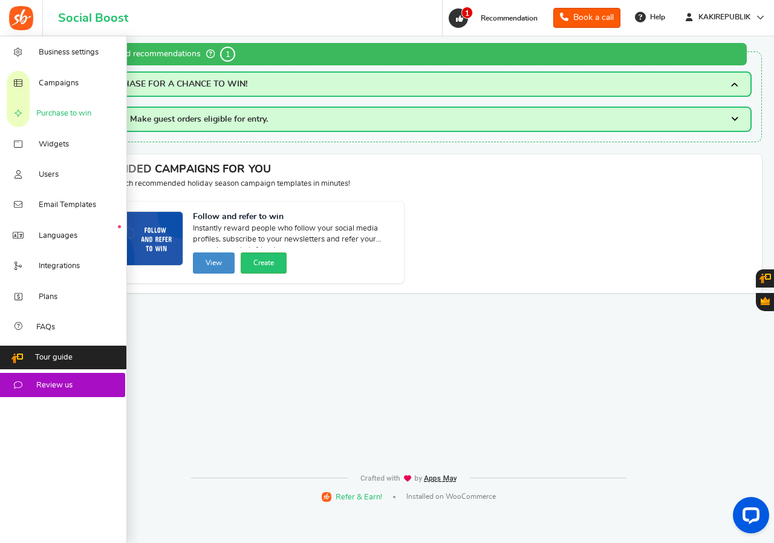
click at [53, 110] on span "Purchase to win" at bounding box center [63, 113] width 55 height 11
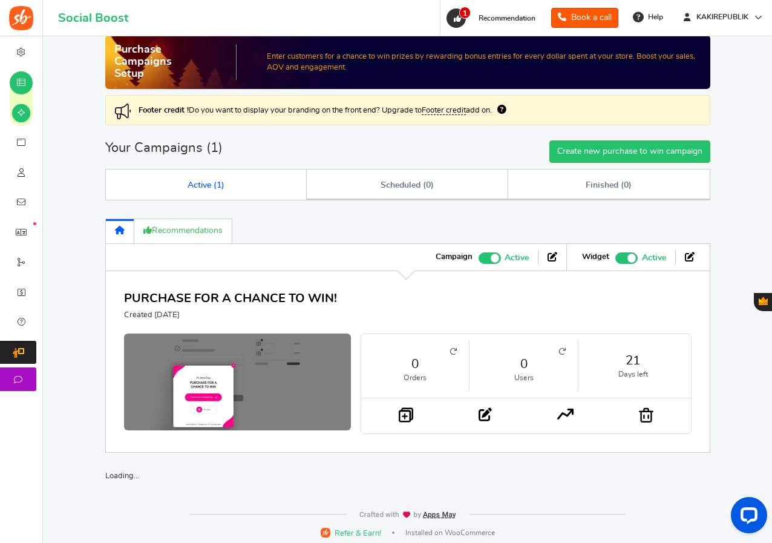
scroll to position [21, 0]
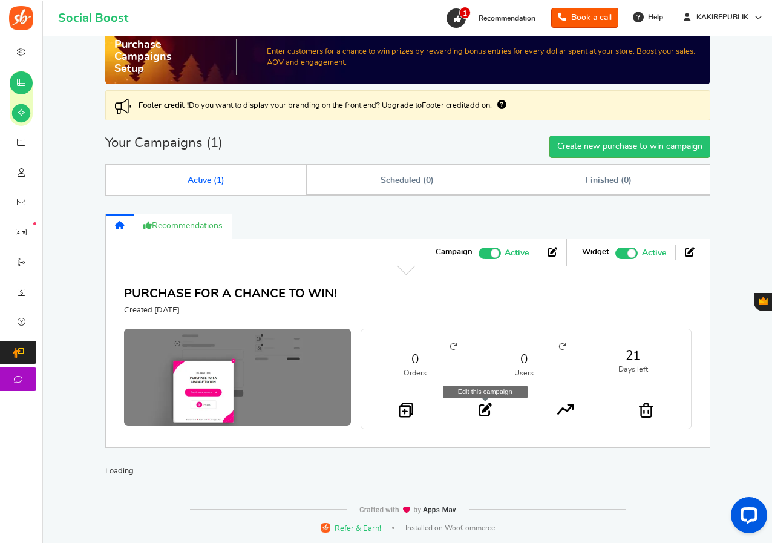
click at [487, 410] on icon at bounding box center [485, 409] width 13 height 13
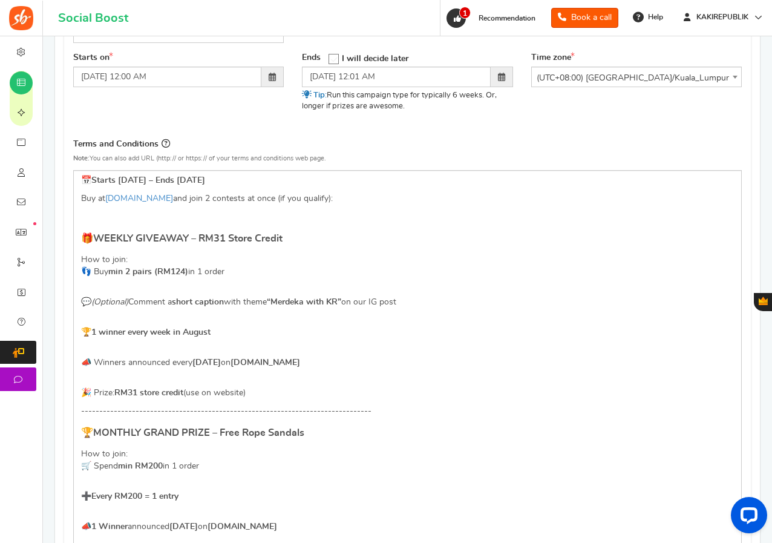
scroll to position [302, 0]
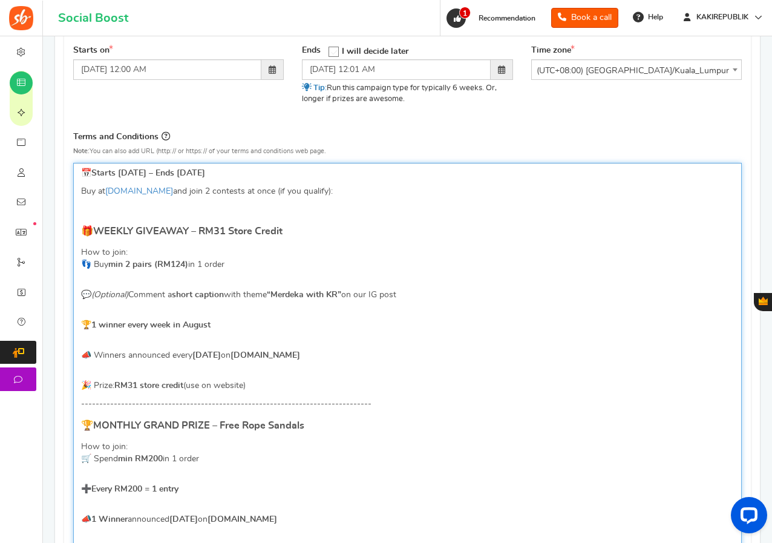
click at [230, 325] on p "🏆 1 winner every week in August" at bounding box center [407, 319] width 653 height 24
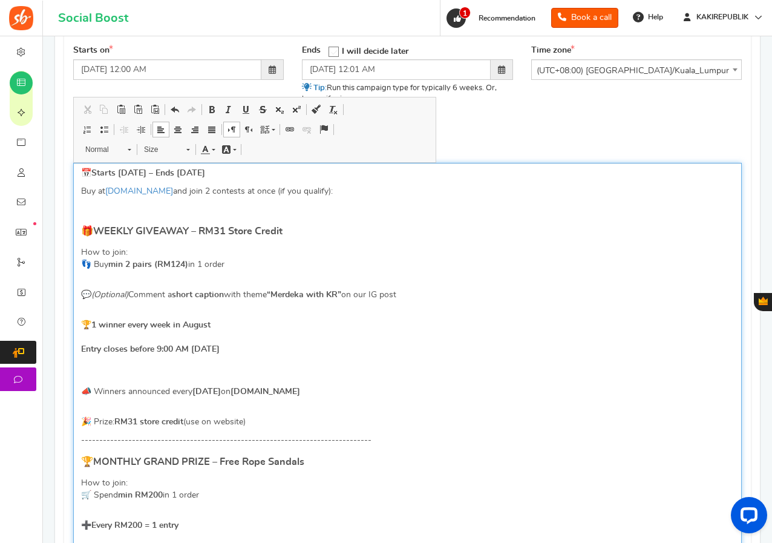
click at [82, 351] on strong "1 winner every week in August Entry closes before 9:00 AM Monday" at bounding box center [150, 337] width 139 height 33
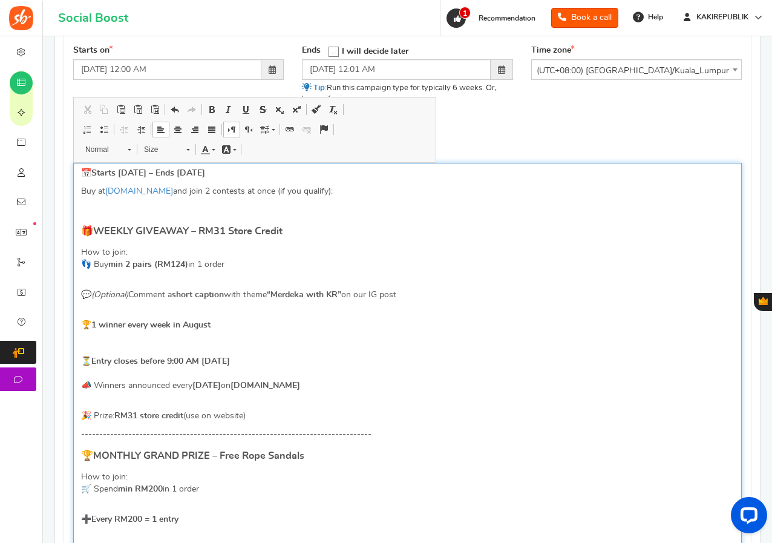
click at [149, 391] on p "🏆 1 winner every week in August ⏳ Entry closes before 9:00 AM Monday 📣 Winners …" at bounding box center [407, 349] width 653 height 85
click at [142, 336] on p "🏆 1 winner every week in August ⏳ Entry closes before 9:00 AM Monday 📣 Winners …" at bounding box center [407, 349] width 653 height 85
click at [91, 359] on strong "Entry closes before 9:00 AM [DATE]" at bounding box center [160, 361] width 139 height 8
drag, startPoint x: 241, startPoint y: 359, endPoint x: 84, endPoint y: 363, distance: 156.7
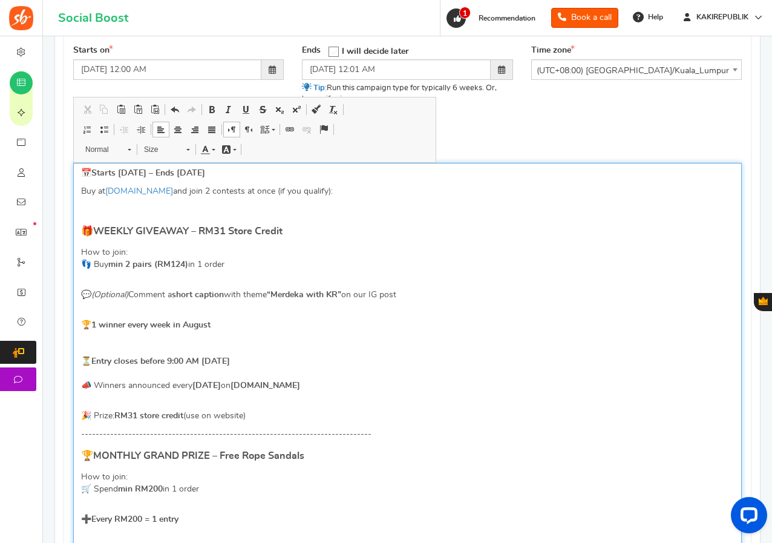
click at [84, 363] on p "🏆 1 winner every week in August ⏳ Entry closes before 9:00 AM Monday 📣 Winners …" at bounding box center [407, 349] width 653 height 85
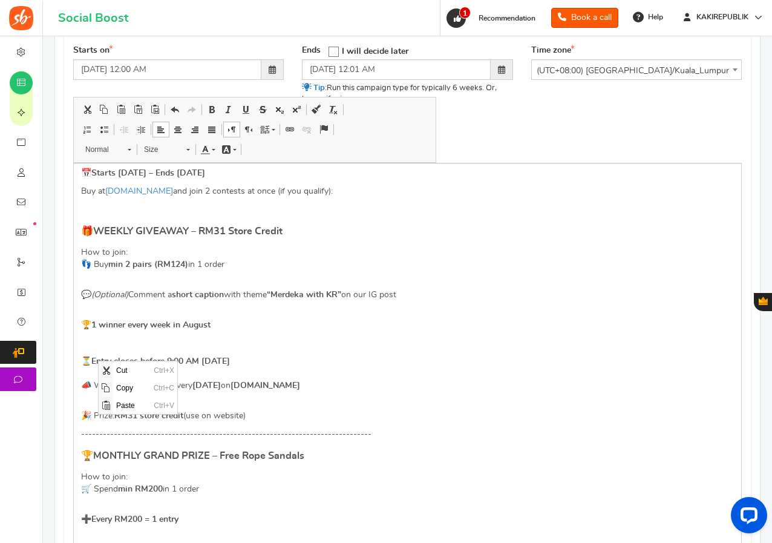
scroll to position [0, 0]
click at [123, 370] on span "Cut" at bounding box center [132, 370] width 38 height 18
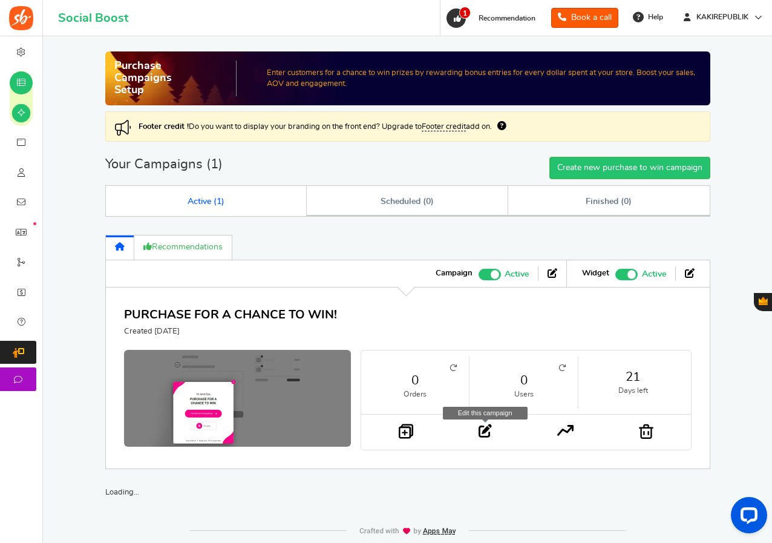
click at [480, 431] on icon at bounding box center [485, 430] width 13 height 13
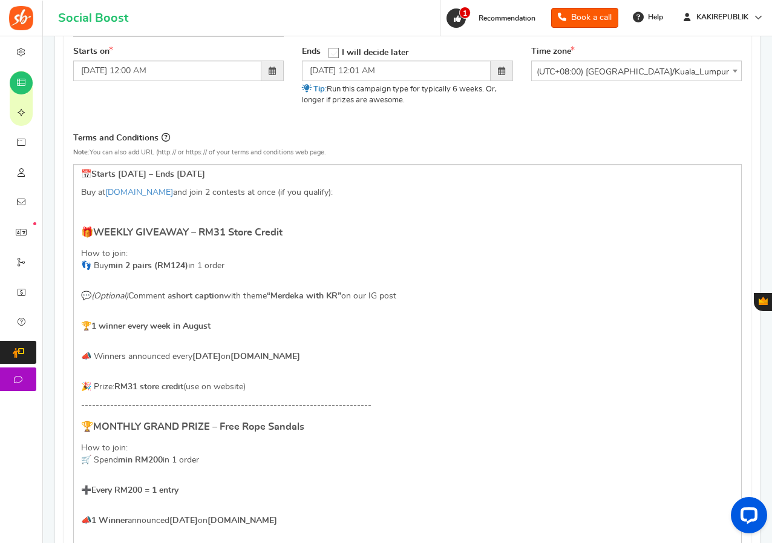
scroll to position [302, 0]
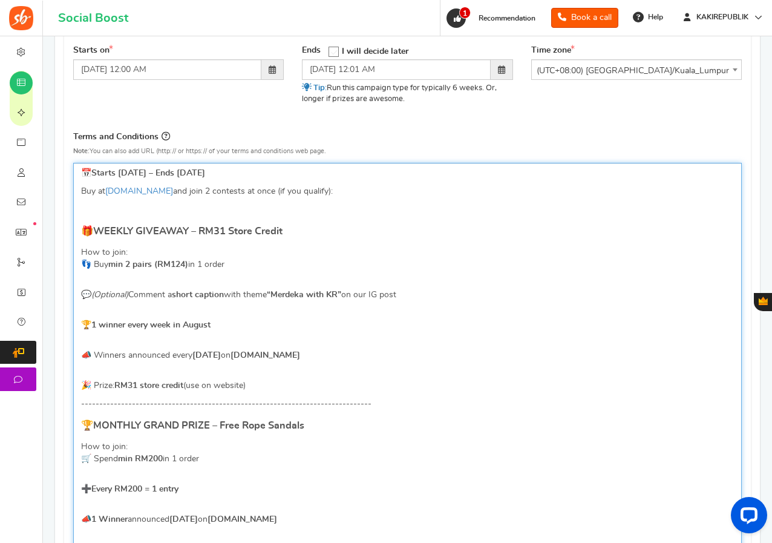
click at [244, 322] on p "🏆 1 winner every week in August" at bounding box center [407, 319] width 653 height 24
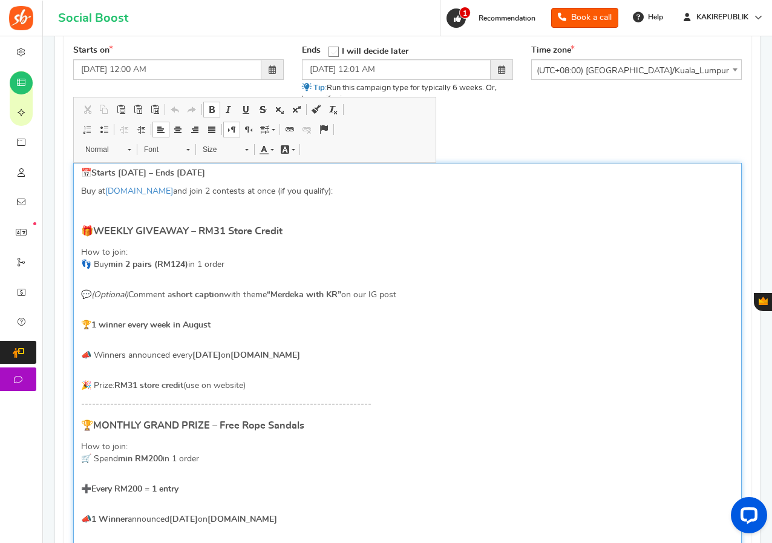
click at [208, 338] on p "📣 Winners announced every Monday on kakirepublik.my" at bounding box center [407, 349] width 653 height 24
click at [160, 371] on p "🎉 Prize: RM31 store credit (use on website)" at bounding box center [407, 379] width 653 height 24
click at [174, 344] on p "📣 Winners announced every Monday on kakirepublik.my" at bounding box center [407, 349] width 653 height 24
click at [175, 310] on p "🏆 1 winner every week in August" at bounding box center [407, 319] width 653 height 24
click at [175, 278] on p "💬 (Optional) Comment a short caption with theme “Merdeka with KR” on our IG post" at bounding box center [407, 288] width 653 height 24
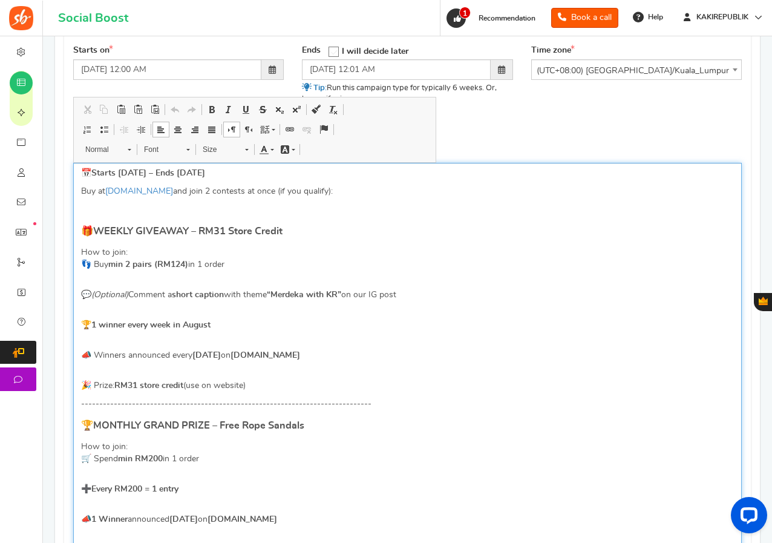
click at [233, 325] on p "🏆 1 winner every week in August" at bounding box center [407, 319] width 653 height 24
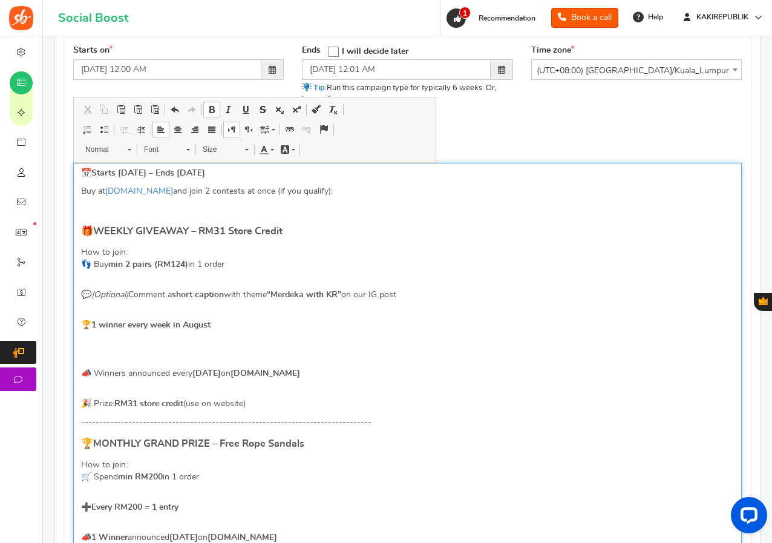
click at [160, 355] on p "📣 Winners announced every Monday on kakirepublik.my" at bounding box center [407, 367] width 653 height 24
click at [160, 341] on p "Editor, competition_terms" at bounding box center [407, 343] width 653 height 12
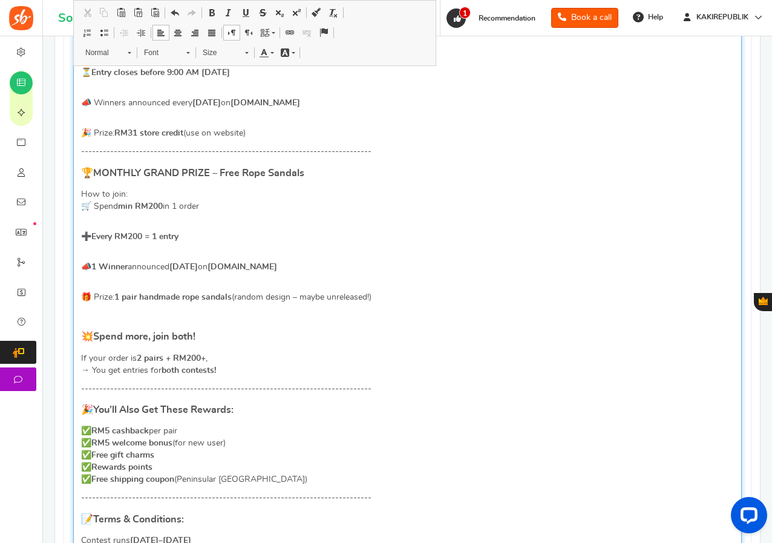
scroll to position [605, 0]
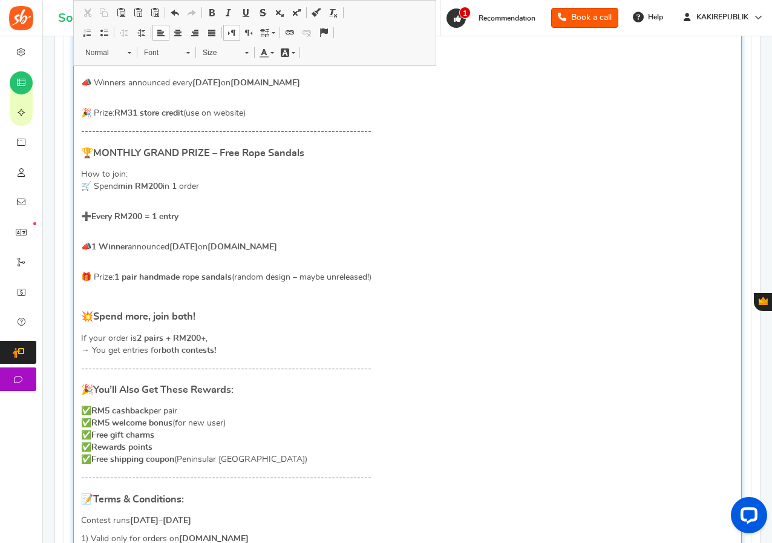
click at [93, 232] on p "📣 1 Winner announced 1 Sept 2025 on kakirepublik.my" at bounding box center [407, 241] width 653 height 24
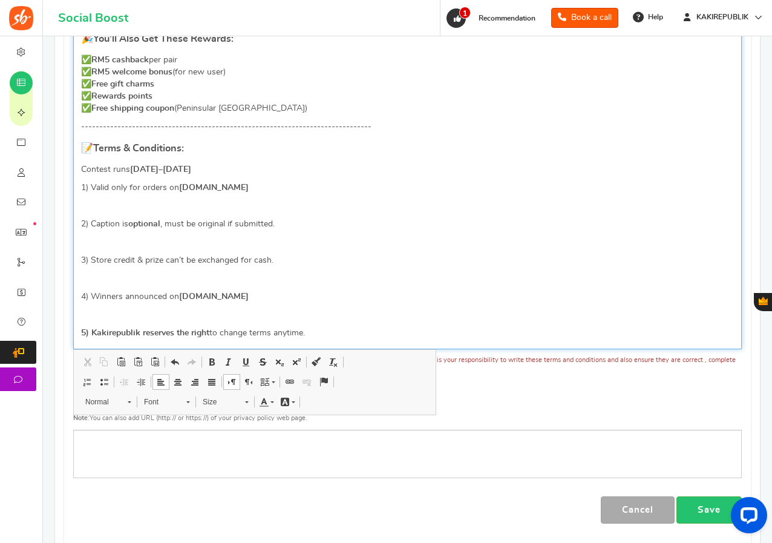
scroll to position [1051, 0]
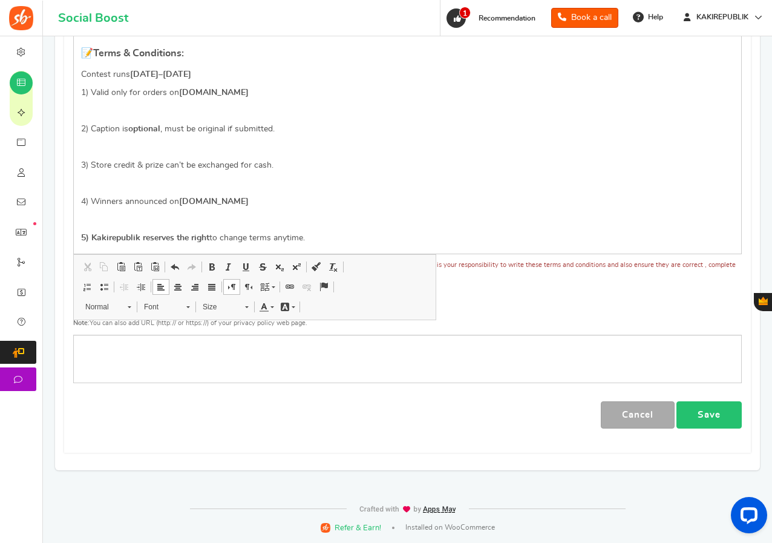
click at [730, 418] on link "Save" at bounding box center [708, 414] width 65 height 27
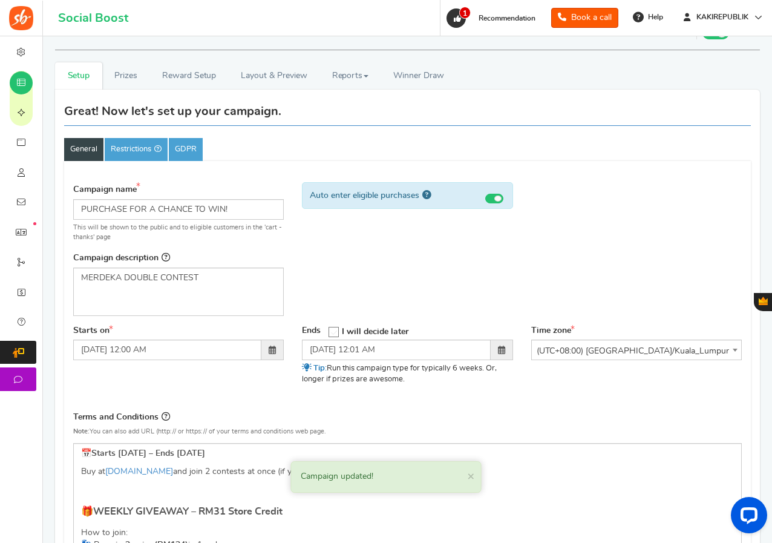
scroll to position [0, 0]
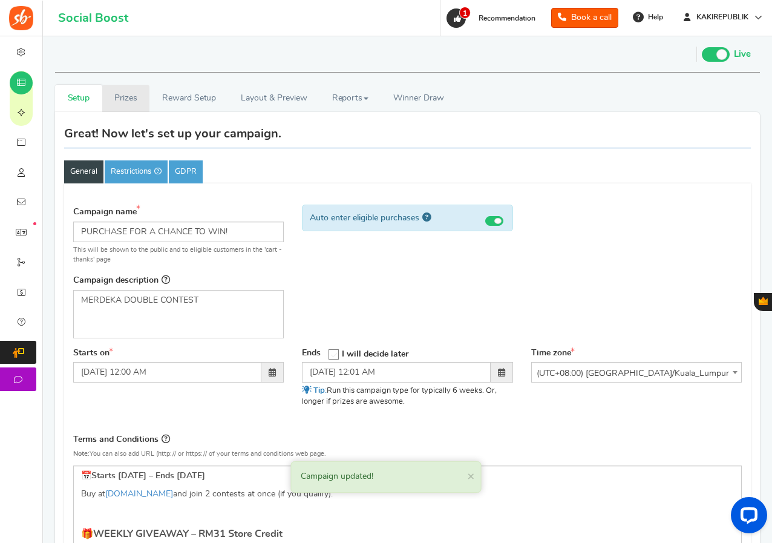
click at [132, 100] on link "Prizes" at bounding box center [126, 98] width 48 height 27
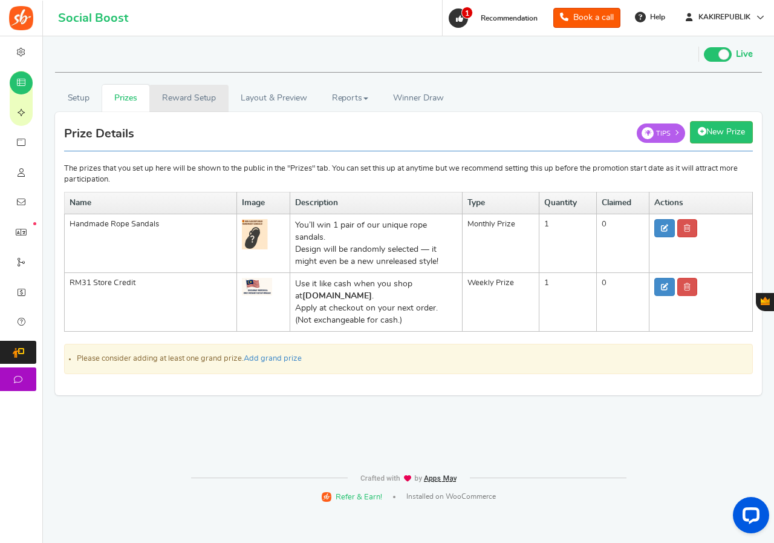
click at [187, 95] on link "Reward Setup" at bounding box center [188, 98] width 79 height 27
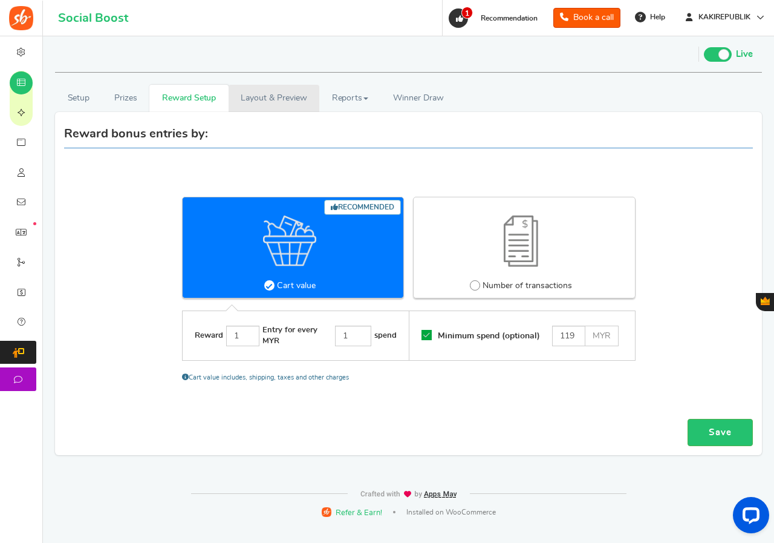
click at [262, 99] on link "Layout & Preview" at bounding box center [274, 98] width 91 height 27
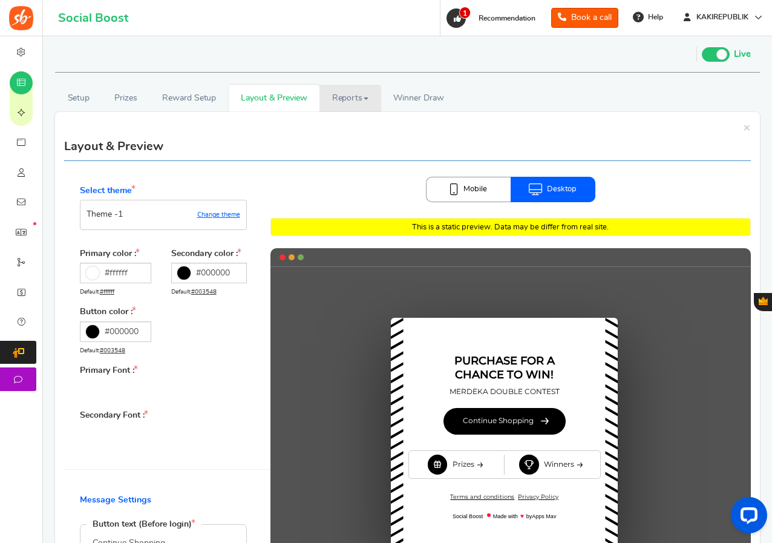
click at [342, 97] on link "Reports" at bounding box center [350, 98] width 62 height 27
click at [341, 121] on link "Users" at bounding box center [367, 125] width 97 height 18
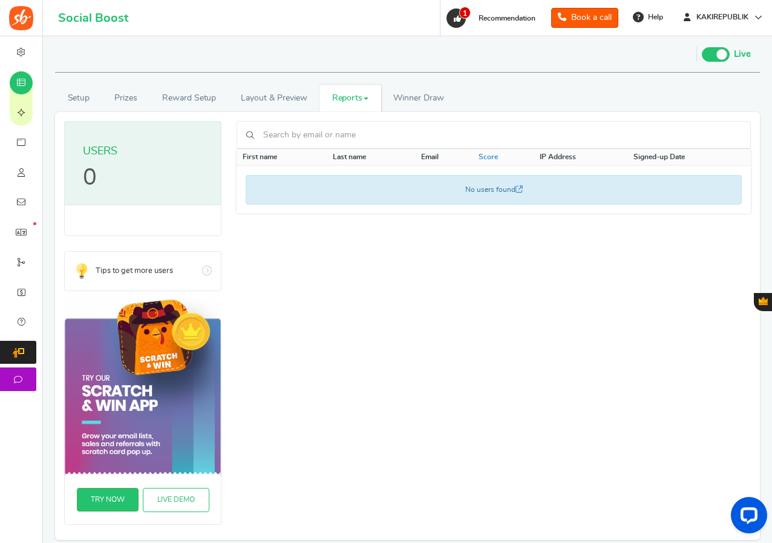
click at [360, 103] on link "Reports" at bounding box center [350, 98] width 62 height 27
click at [351, 145] on link "Entries" at bounding box center [367, 143] width 97 height 18
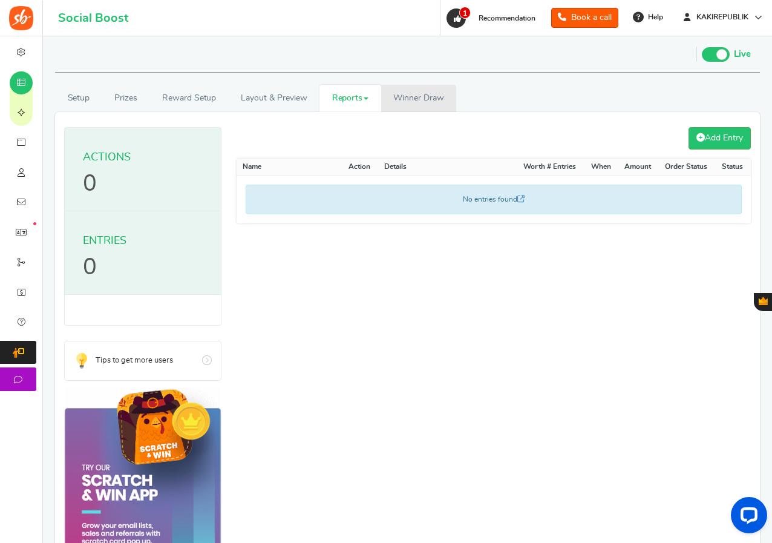
click at [422, 105] on link "Winners Winner Draw" at bounding box center [418, 98] width 75 height 27
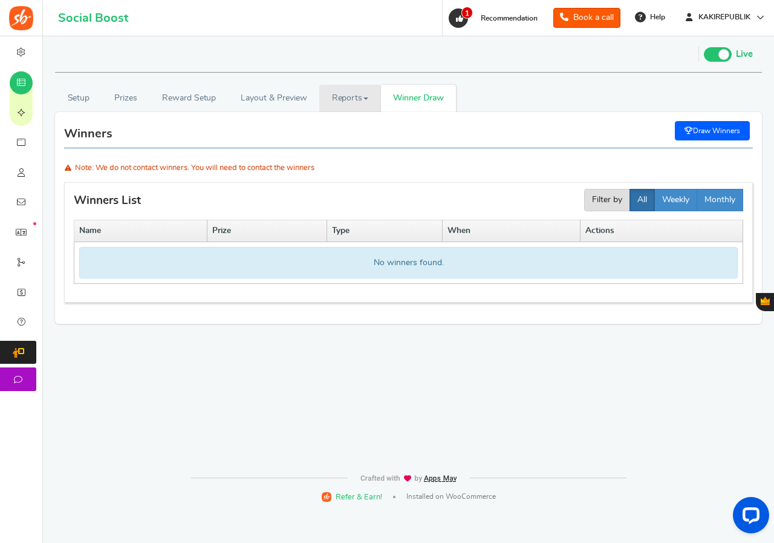
click at [372, 103] on link "Reports" at bounding box center [350, 98] width 62 height 27
click at [346, 140] on link "Entries" at bounding box center [367, 143] width 97 height 18
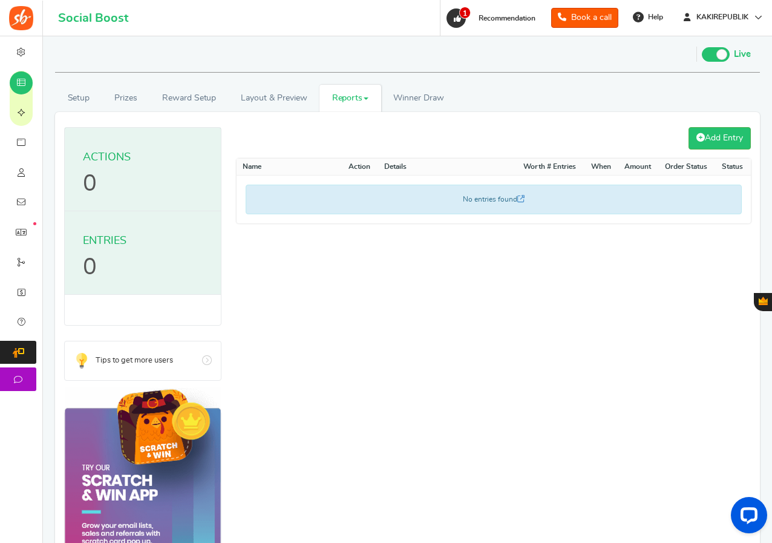
click at [344, 101] on link "Reports" at bounding box center [350, 98] width 62 height 27
click at [343, 120] on link "Users" at bounding box center [367, 125] width 97 height 18
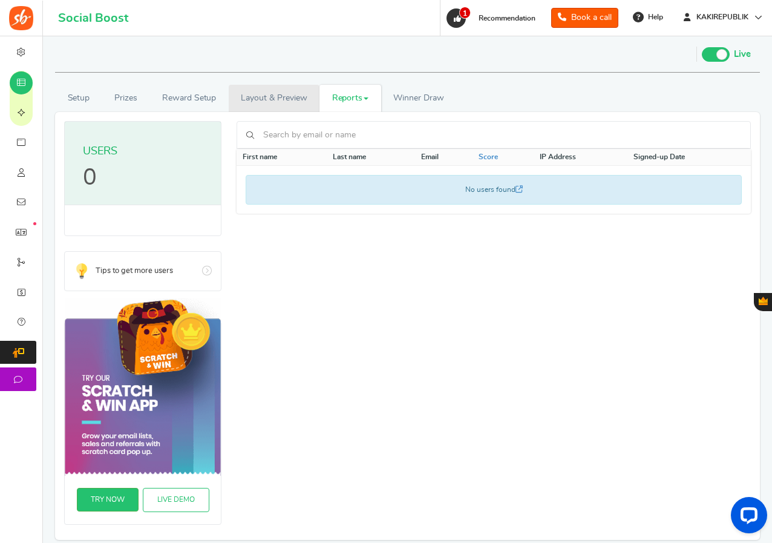
click at [292, 97] on link "Layout & Preview" at bounding box center [274, 98] width 91 height 27
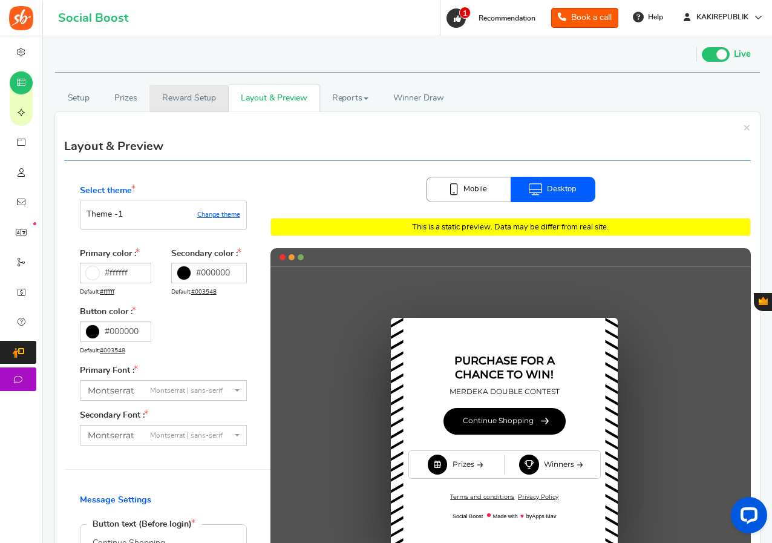
click at [186, 88] on link "Reward Setup" at bounding box center [188, 98] width 79 height 27
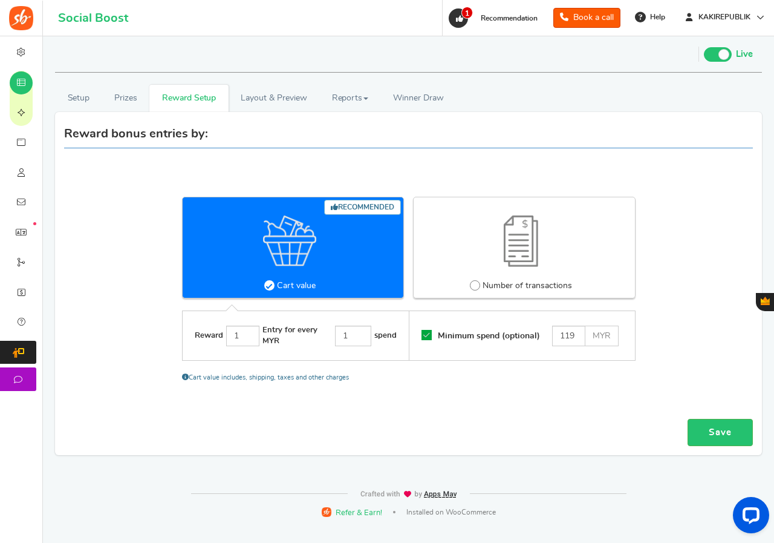
click at [268, 285] on div "Recommended Cart value Number of transactions" at bounding box center [409, 248] width 454 height 102
click at [247, 338] on input "1" at bounding box center [243, 335] width 34 height 21
click at [351, 332] on input "1" at bounding box center [353, 335] width 36 height 21
click at [579, 334] on input "119" at bounding box center [568, 335] width 33 height 21
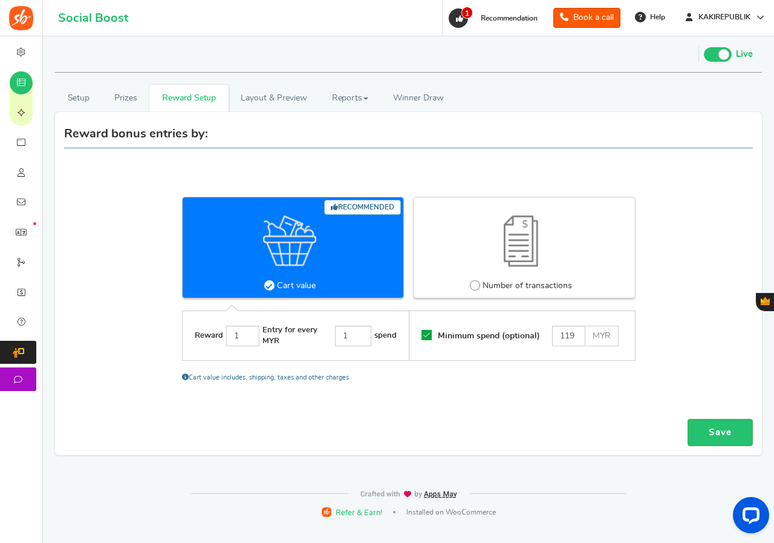
click at [479, 287] on span at bounding box center [475, 285] width 10 height 10
click at [478, 287] on input "Number of transactions" at bounding box center [474, 285] width 8 height 8
radio input "true"
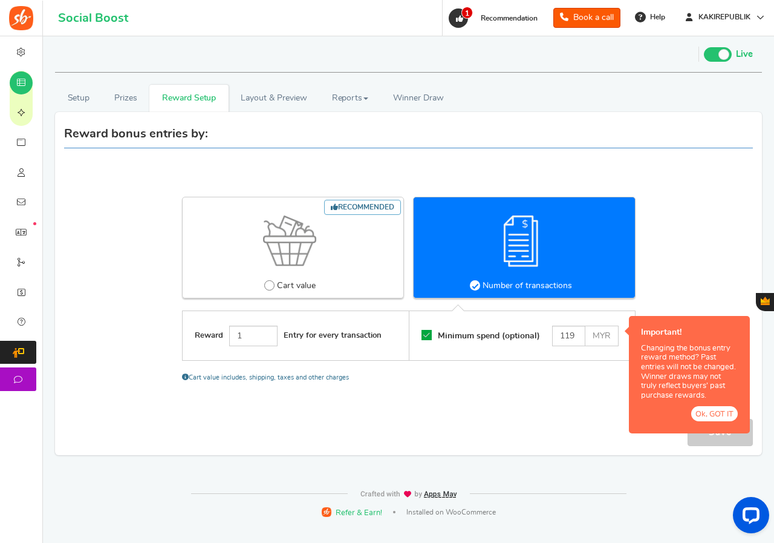
click at [269, 286] on icon at bounding box center [269, 285] width 2 height 2
click at [269, 286] on input "Recommended Cart value" at bounding box center [268, 285] width 8 height 8
radio input "true"
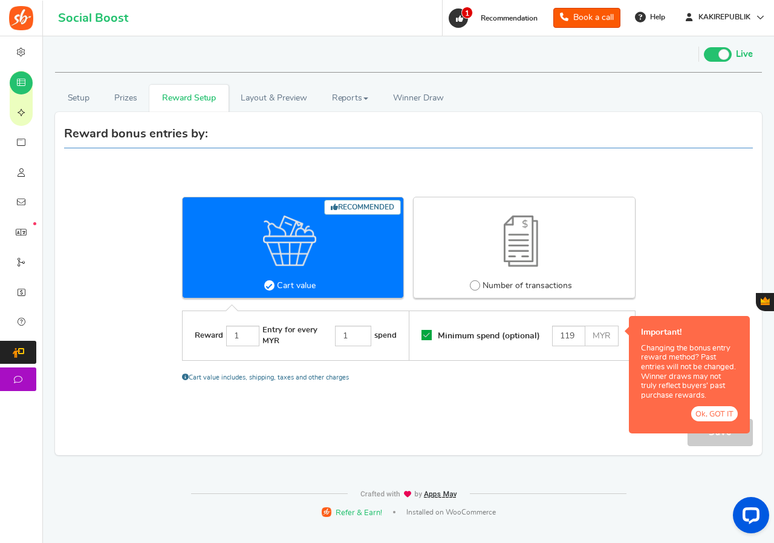
click at [673, 247] on div "Recommended Cart value Number of transactions Reward 1 Entry for every MYR 1 sp…" at bounding box center [408, 289] width 707 height 246
click at [566, 385] on div "Recommended Cart value Number of transactions Reward 1 Entry for every MYR 1 sp…" at bounding box center [408, 289] width 707 height 246
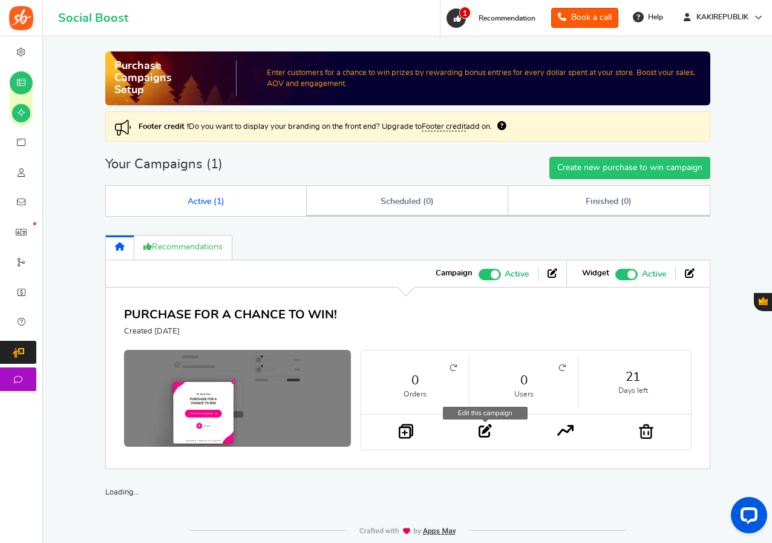
click at [489, 433] on icon at bounding box center [485, 430] width 13 height 13
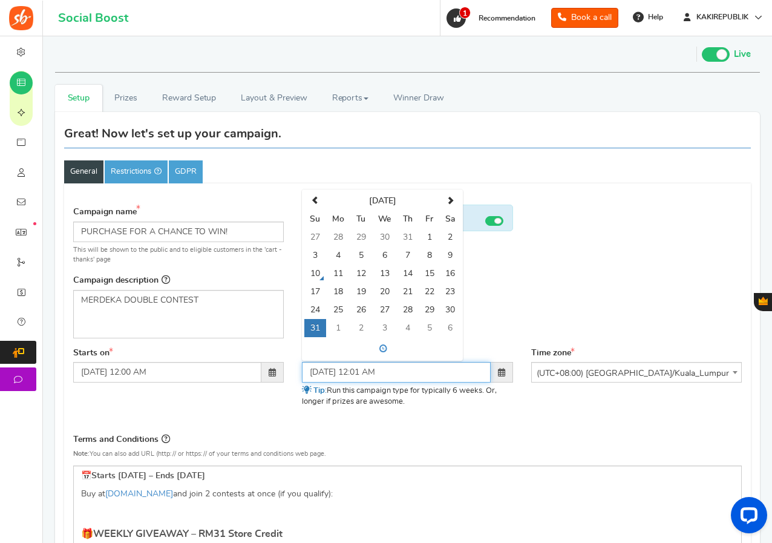
click at [403, 370] on input "08/31/2025 12:01 AM" at bounding box center [396, 372] width 188 height 21
click at [335, 322] on td "1" at bounding box center [338, 328] width 25 height 18
click at [378, 371] on input "09/01/2025 12:01 AM" at bounding box center [396, 372] width 188 height 21
type input "[DATE] 12:00 AM"
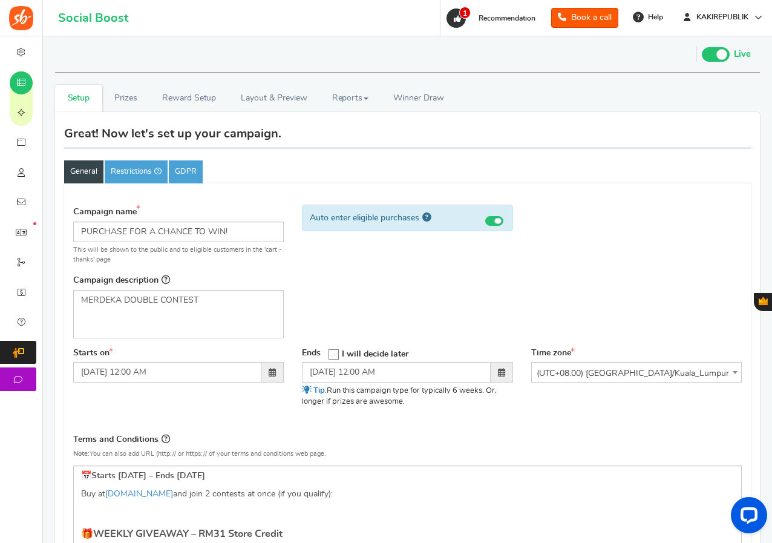
click at [365, 433] on div "Terms and Conditions Use Rules Template Note: You can also add URL (http:// or …" at bounding box center [407, 449] width 668 height 34
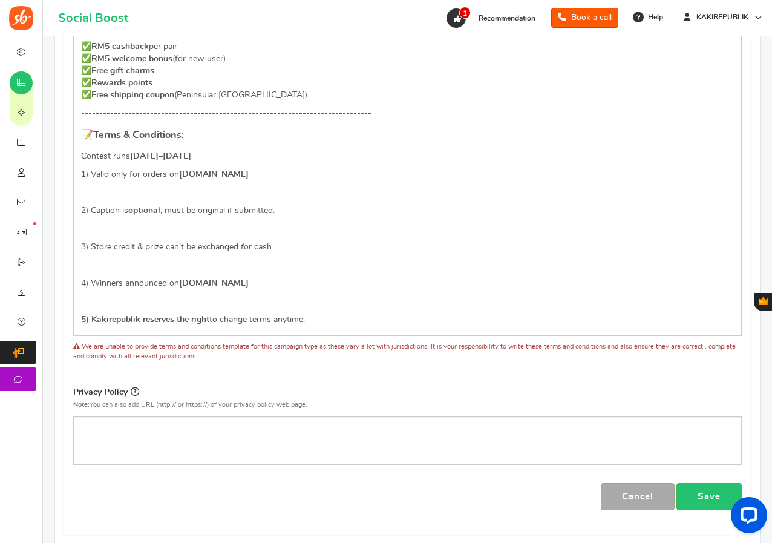
scroll to position [1051, 0]
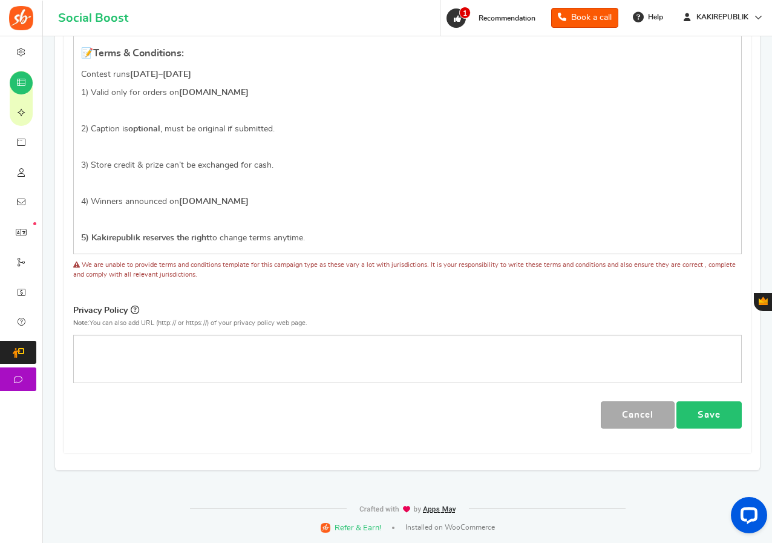
click at [708, 415] on link "Save" at bounding box center [708, 414] width 65 height 27
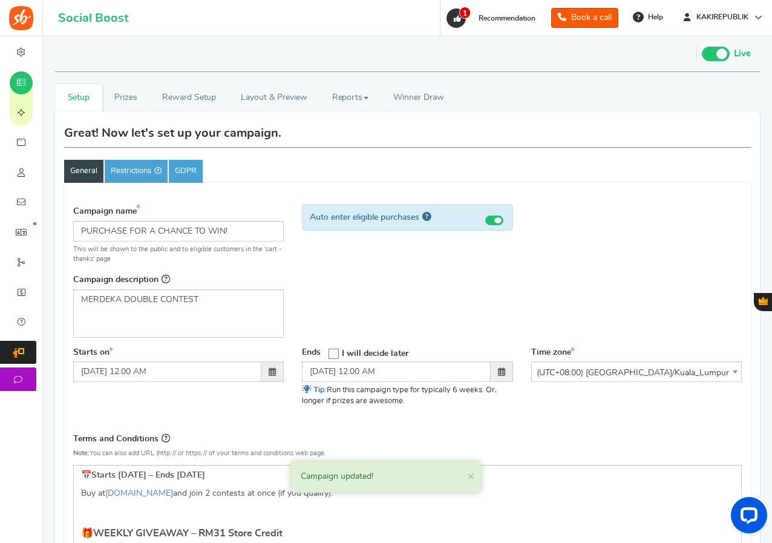
scroll to position [0, 0]
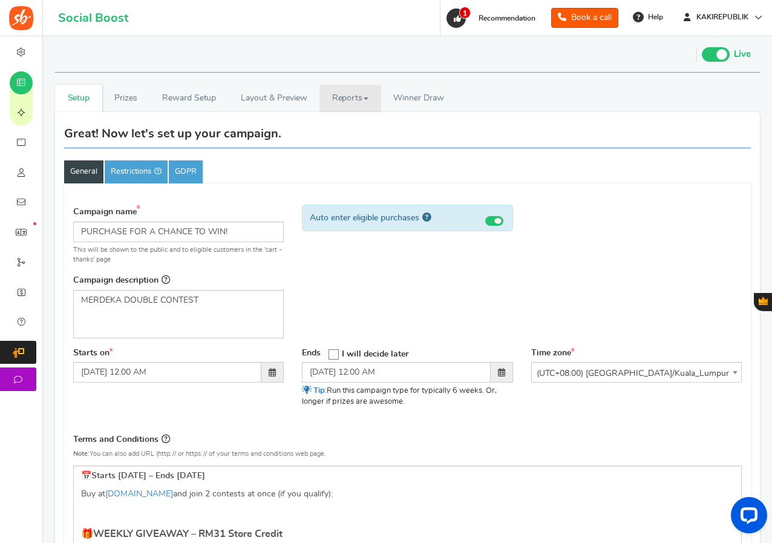
click at [348, 97] on link "Reports" at bounding box center [350, 98] width 62 height 27
click at [348, 120] on link "Users" at bounding box center [367, 125] width 97 height 18
click at [352, 101] on link "Reports" at bounding box center [350, 98] width 62 height 27
click at [346, 120] on link "Users" at bounding box center [367, 125] width 97 height 18
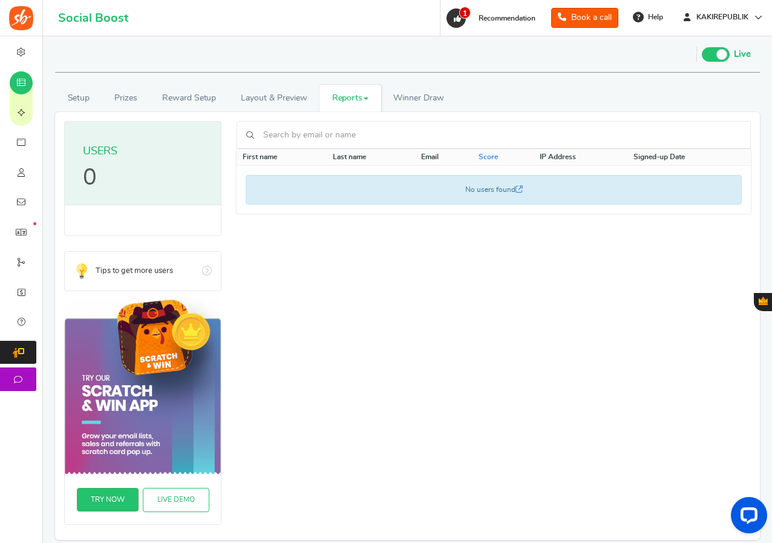
click at [345, 140] on input "text" at bounding box center [500, 135] width 481 height 21
paste input "[EMAIL_ADDRESS][DOMAIN_NAME]"
type input "[EMAIL_ADDRESS][DOMAIN_NAME]"
click at [397, 280] on div "[EMAIL_ADDRESS][DOMAIN_NAME] First name Last name Email Score IP Address Signed…" at bounding box center [494, 322] width 514 height 403
click at [366, 96] on link "Reports" at bounding box center [350, 98] width 62 height 27
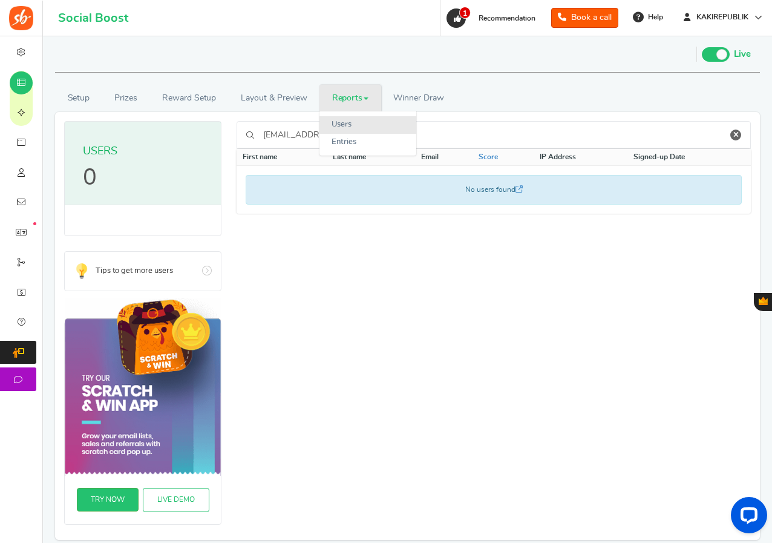
click at [359, 121] on link "Users" at bounding box center [367, 125] width 97 height 18
click at [400, 239] on div "First name Last name Email Score IP Address Signed-up Date Action No users foun…" at bounding box center [494, 322] width 514 height 403
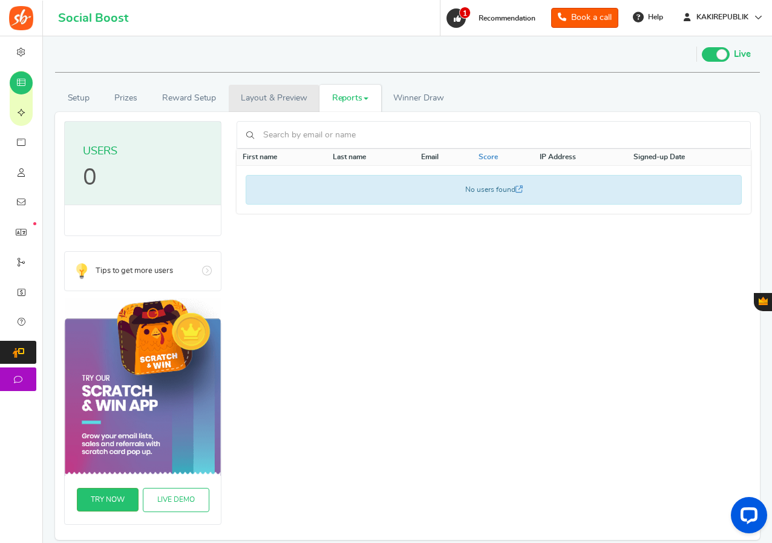
click at [292, 100] on link "Layout & Preview" at bounding box center [274, 98] width 91 height 27
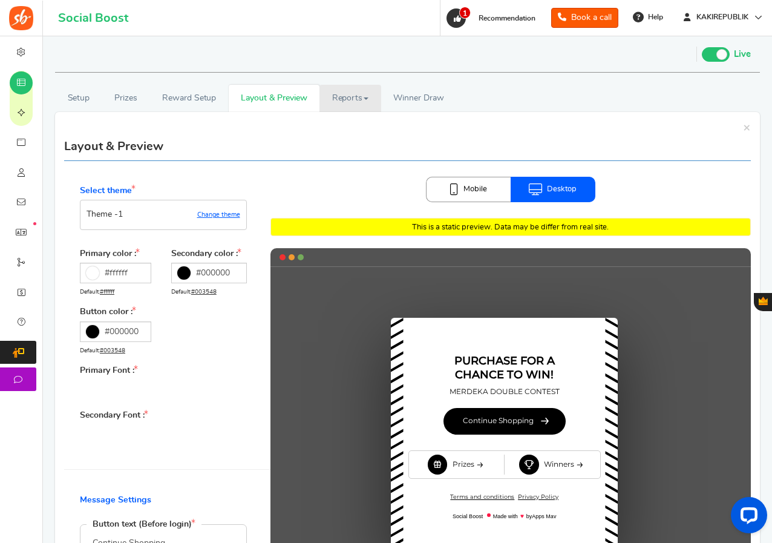
click at [358, 100] on link "Reports" at bounding box center [350, 98] width 62 height 27
click at [344, 146] on link "Entries" at bounding box center [367, 143] width 97 height 18
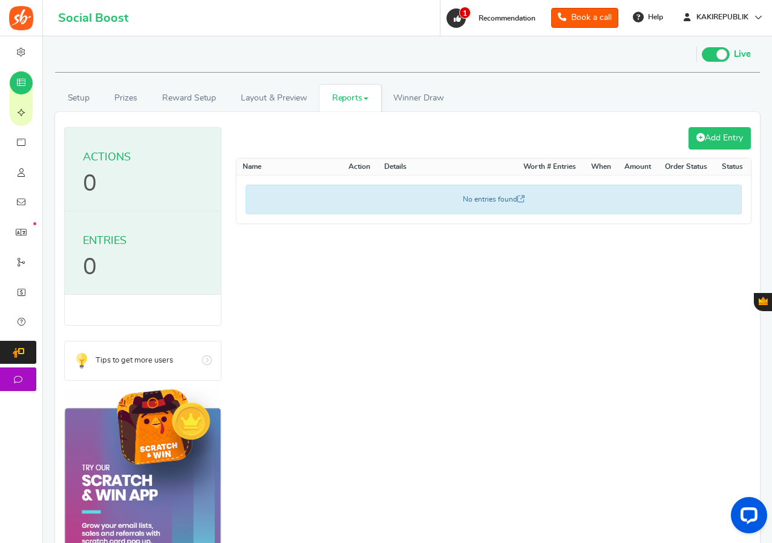
click at [705, 142] on link "Add Entry" at bounding box center [719, 138] width 62 height 22
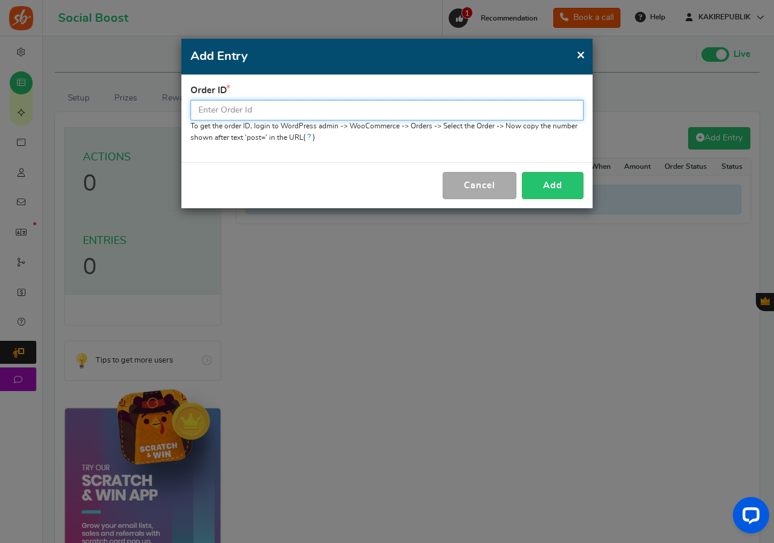
click at [327, 111] on input "text" at bounding box center [387, 110] width 393 height 21
type input "6504"
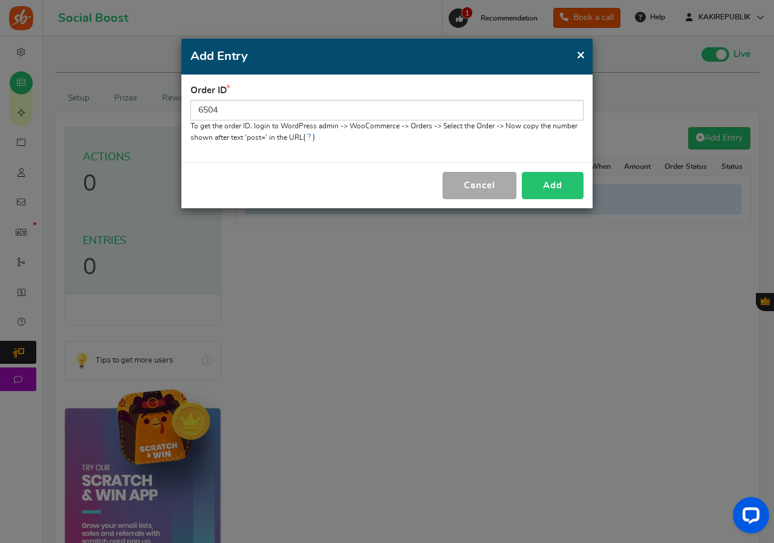
click at [555, 183] on button "Add" at bounding box center [553, 185] width 62 height 27
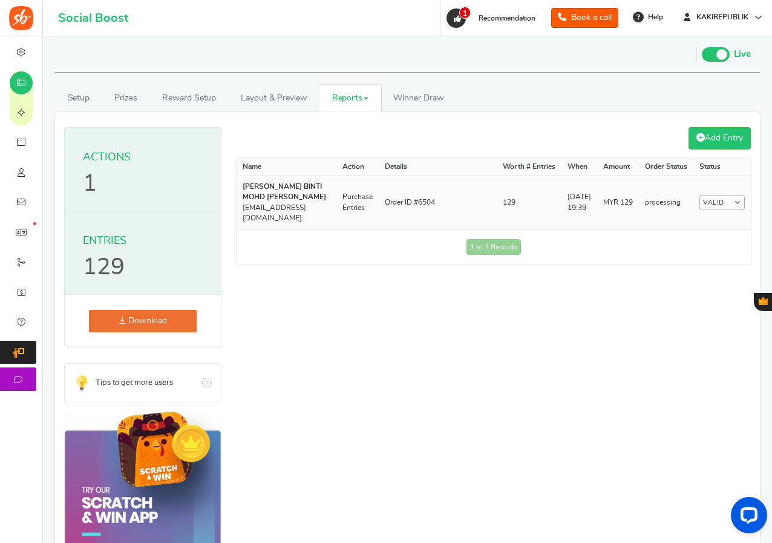
click at [729, 198] on link "Valid" at bounding box center [721, 202] width 45 height 14
click at [607, 315] on div "Add Entry Name Action Details Worth # Entries When Amount Order Status Status […" at bounding box center [494, 381] width 514 height 509
click at [363, 102] on link "Reports" at bounding box center [350, 98] width 62 height 27
click at [351, 130] on link "Users" at bounding box center [367, 125] width 97 height 18
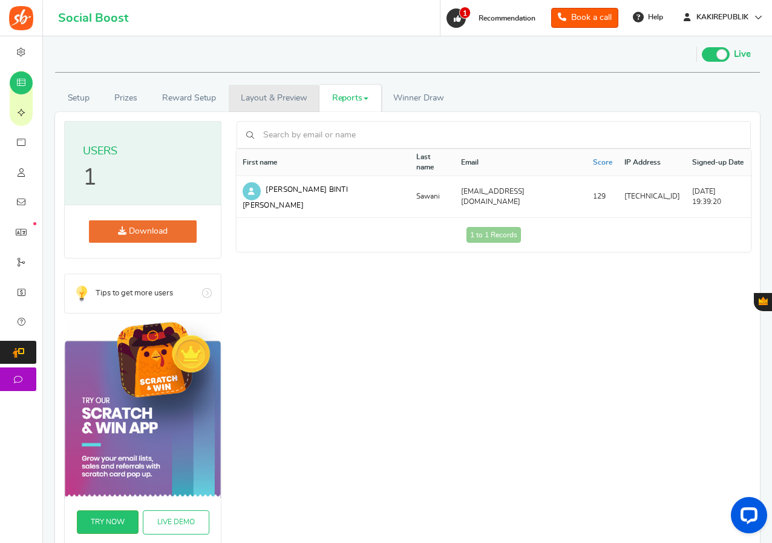
click at [286, 102] on link "Layout & Preview" at bounding box center [274, 98] width 91 height 27
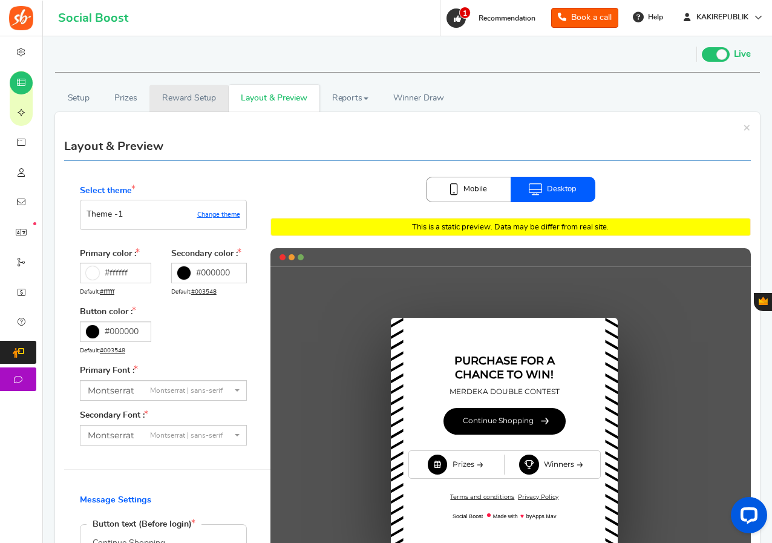
click at [203, 99] on link "Reward Setup" at bounding box center [188, 98] width 79 height 27
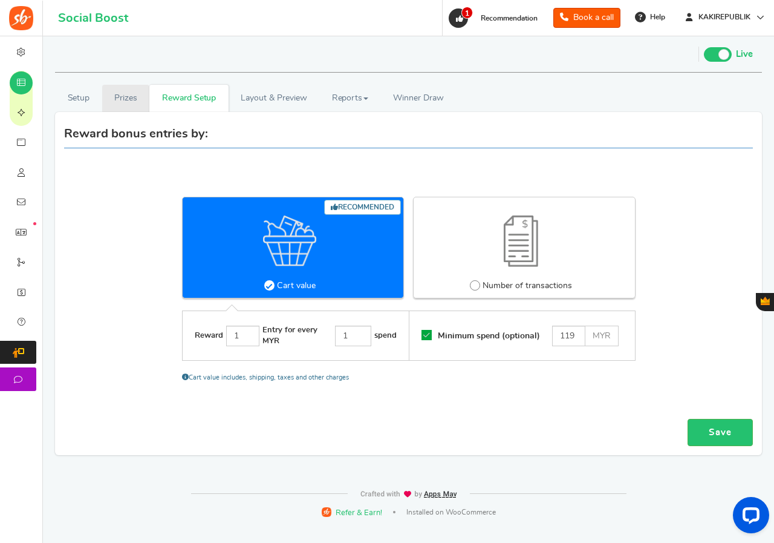
click at [128, 96] on link "Prizes" at bounding box center [126, 98] width 48 height 27
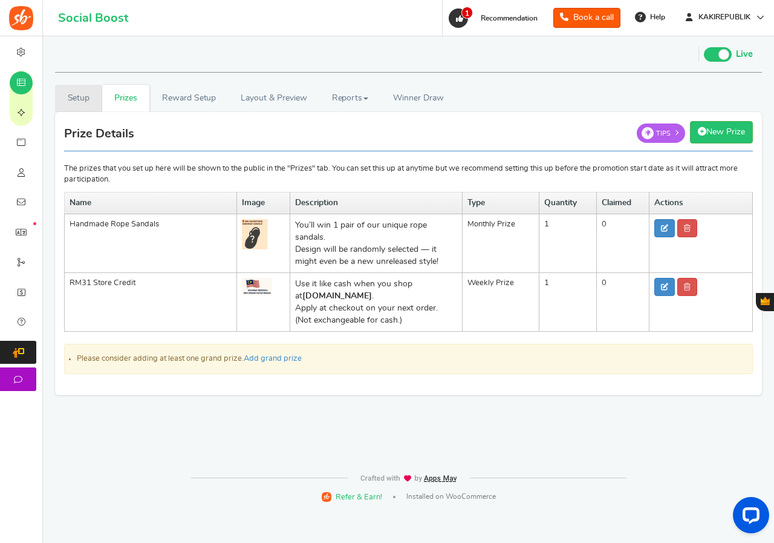
click at [82, 100] on link "Setup" at bounding box center [78, 98] width 47 height 27
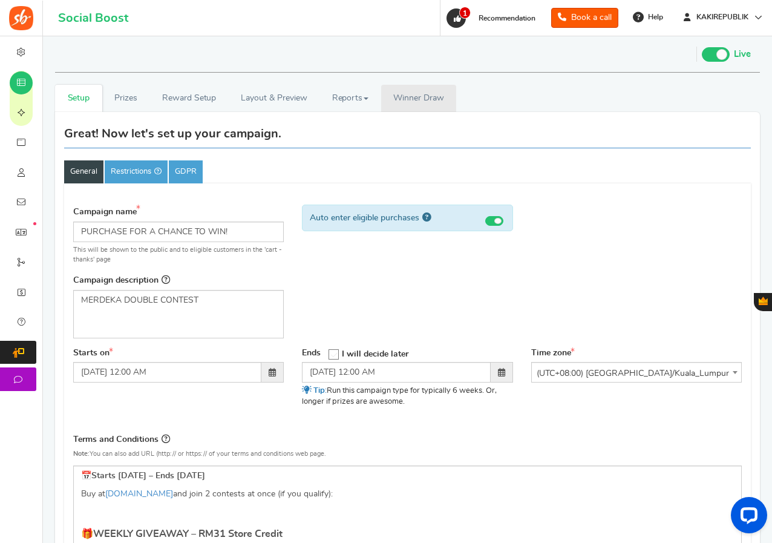
click at [427, 100] on span "Winner Draw" at bounding box center [418, 98] width 50 height 13
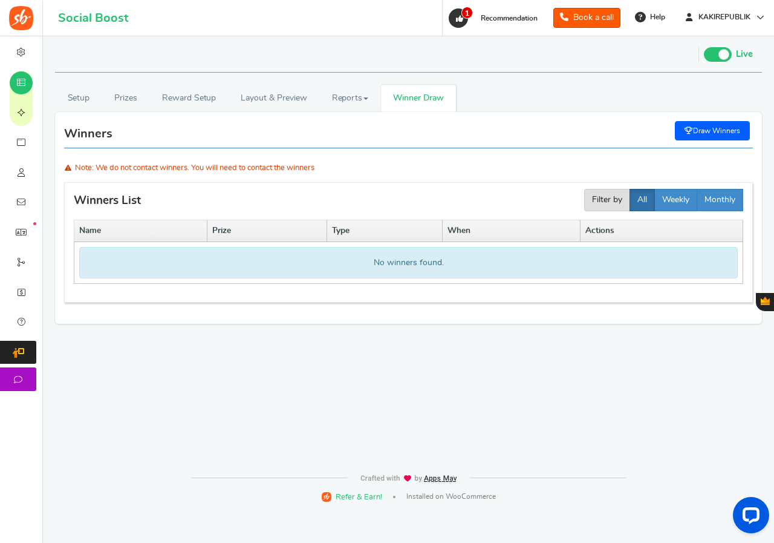
click at [687, 127] on icon at bounding box center [689, 130] width 8 height 7
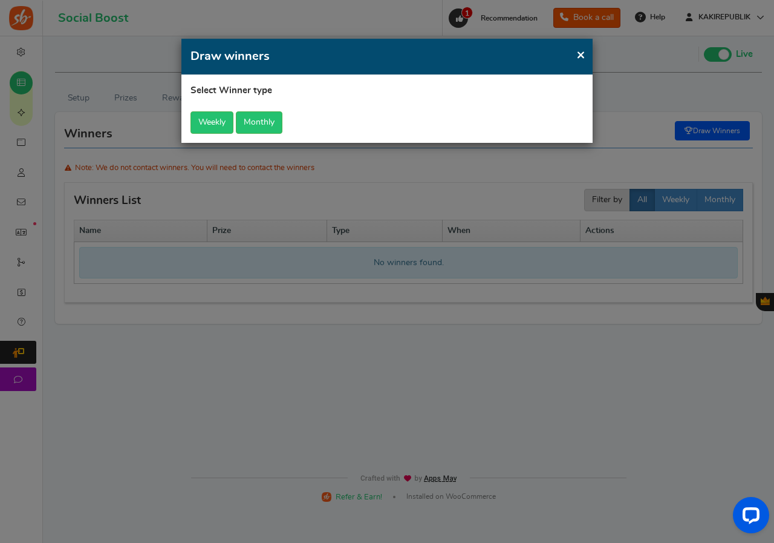
click at [583, 56] on span "×" at bounding box center [581, 54] width 9 height 15
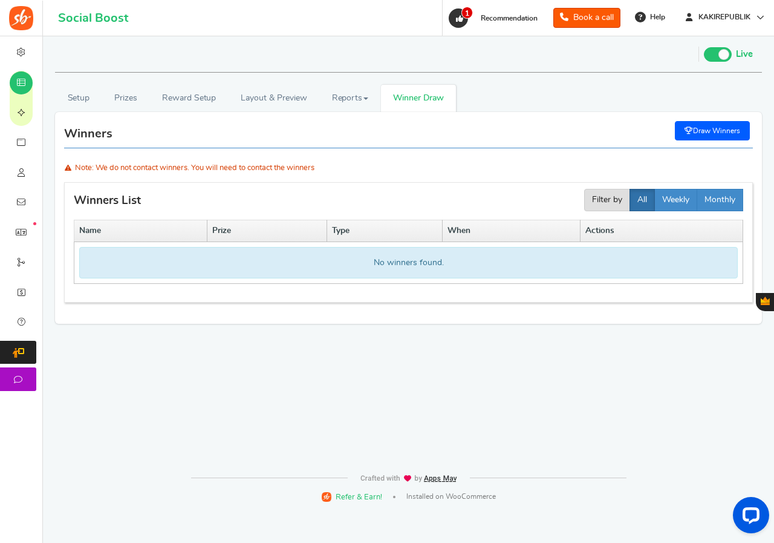
click at [445, 153] on div "Winners init winnerctrl Download Publish Unpublish Draw Winners" at bounding box center [408, 140] width 707 height 39
